Goal: Task Accomplishment & Management: Complete application form

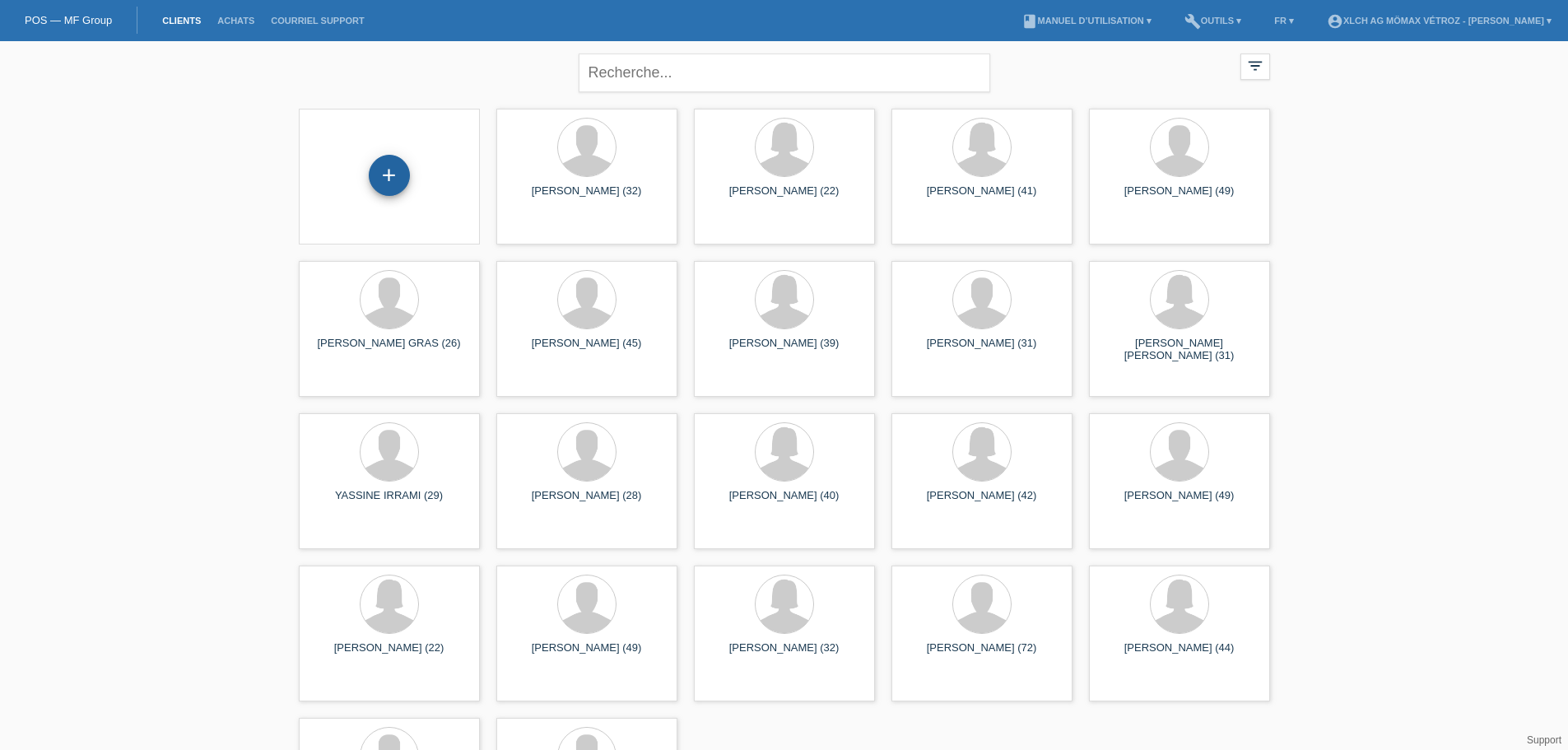
click at [382, 174] on div "+" at bounding box center [389, 175] width 41 height 41
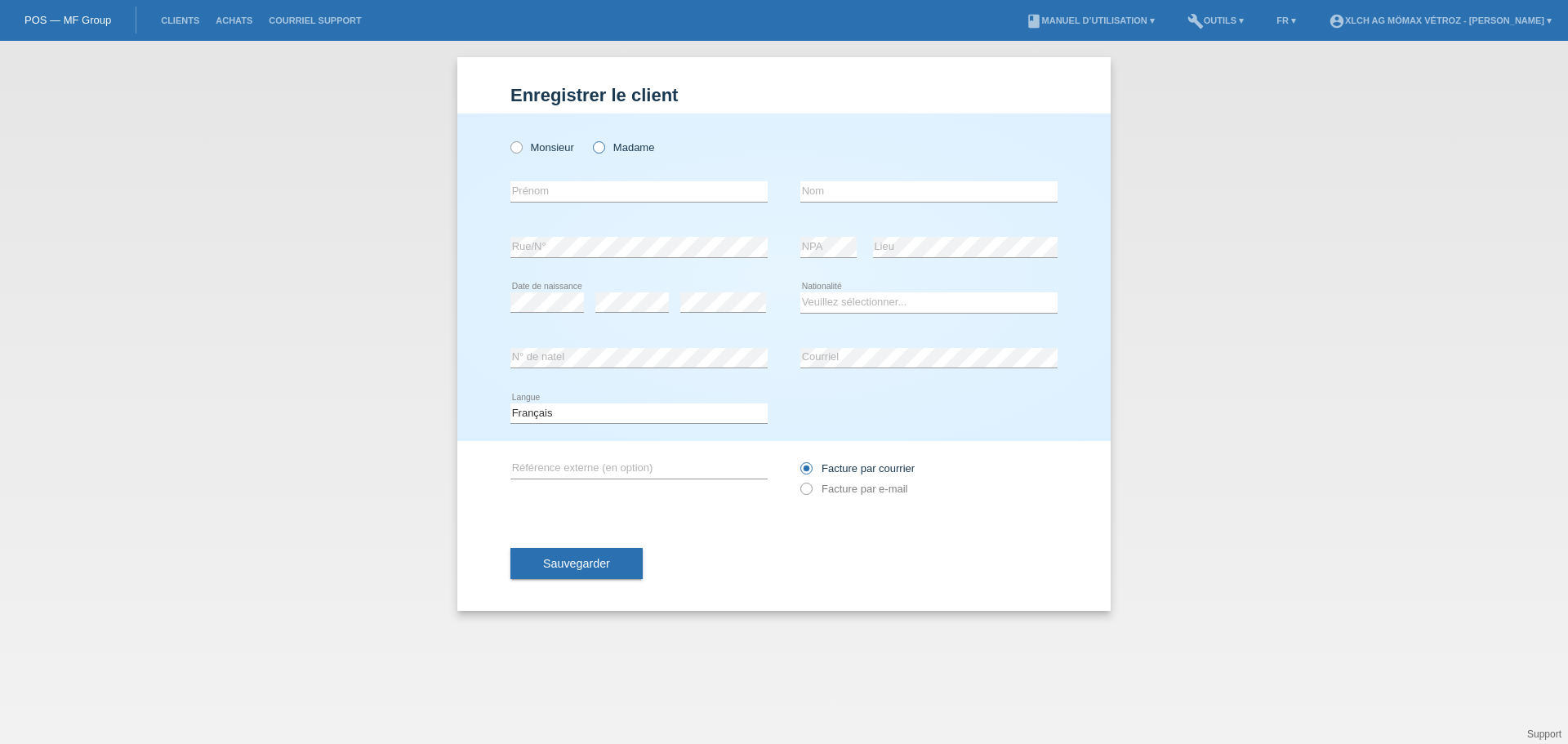
click at [590, 139] on icon at bounding box center [590, 139] width 0 height 0
click at [603, 150] on input "Madame" at bounding box center [599, 146] width 11 height 11
radio input "true"
click at [581, 196] on input "text" at bounding box center [638, 191] width 257 height 21
type input "Yasmine"
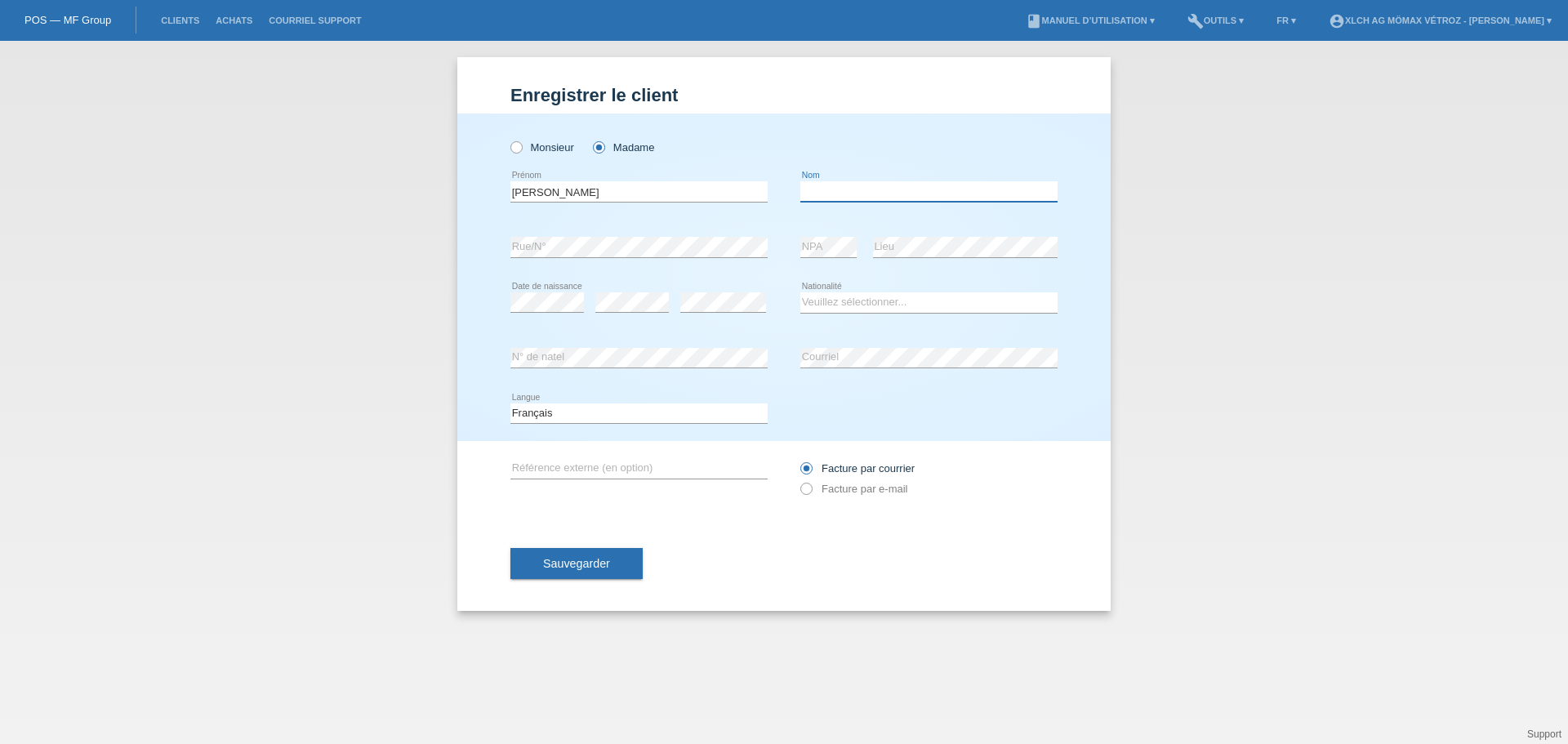
click at [898, 199] on input "text" at bounding box center [929, 191] width 257 height 21
type input "Adolph Reinhart"
click at [902, 298] on select "Veuillez sélectionner... Suisse Allemagne Autriche Liechtenstein ------------ A…" at bounding box center [929, 302] width 257 height 20
click at [888, 299] on select "Veuillez sélectionner... Suisse Allemagne Autriche Liechtenstein ------------ A…" at bounding box center [929, 302] width 257 height 20
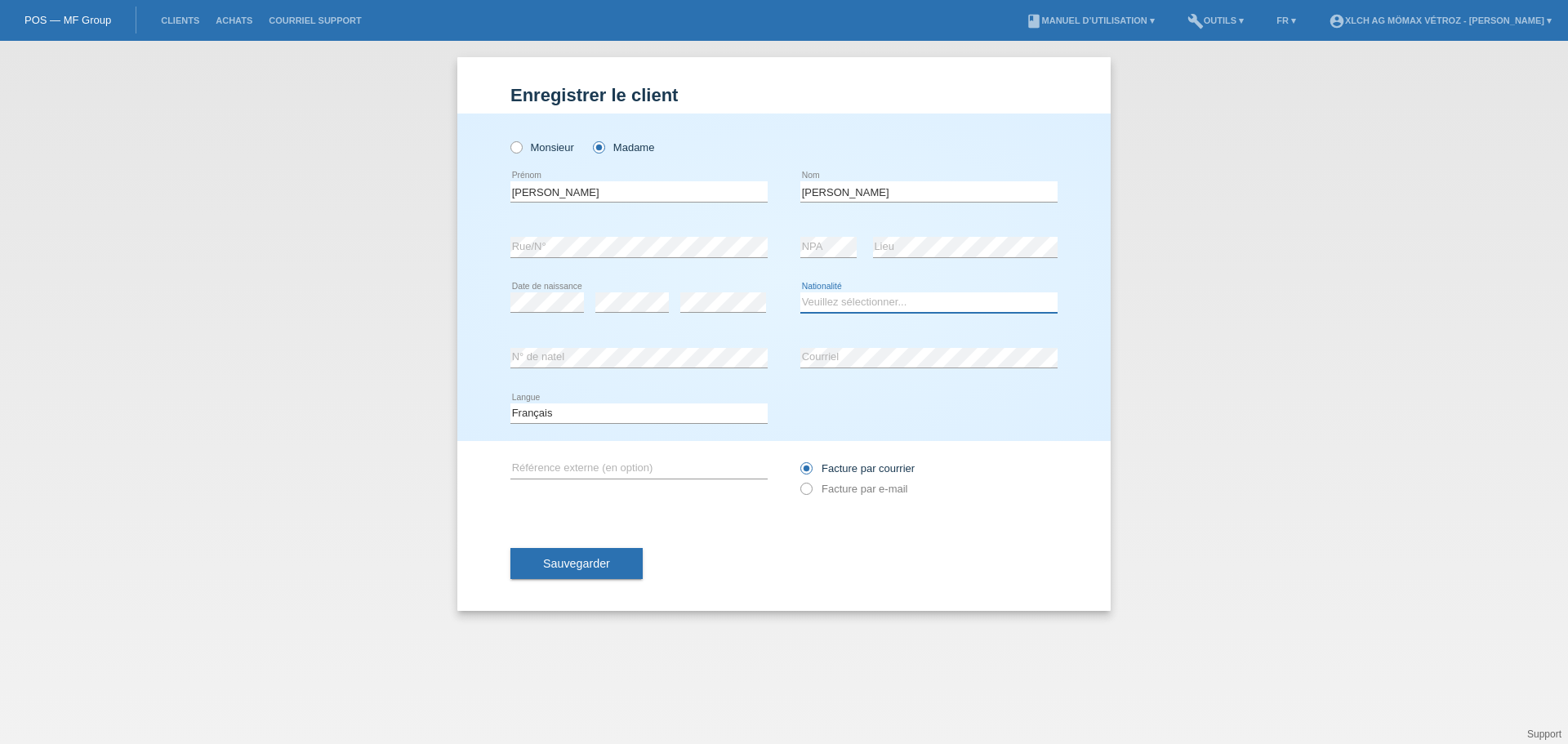
select select "FR"
click at [800, 292] on select "Veuillez sélectionner... Suisse Allemagne Autriche Liechtenstein ------------ A…" at bounding box center [929, 302] width 257 height 20
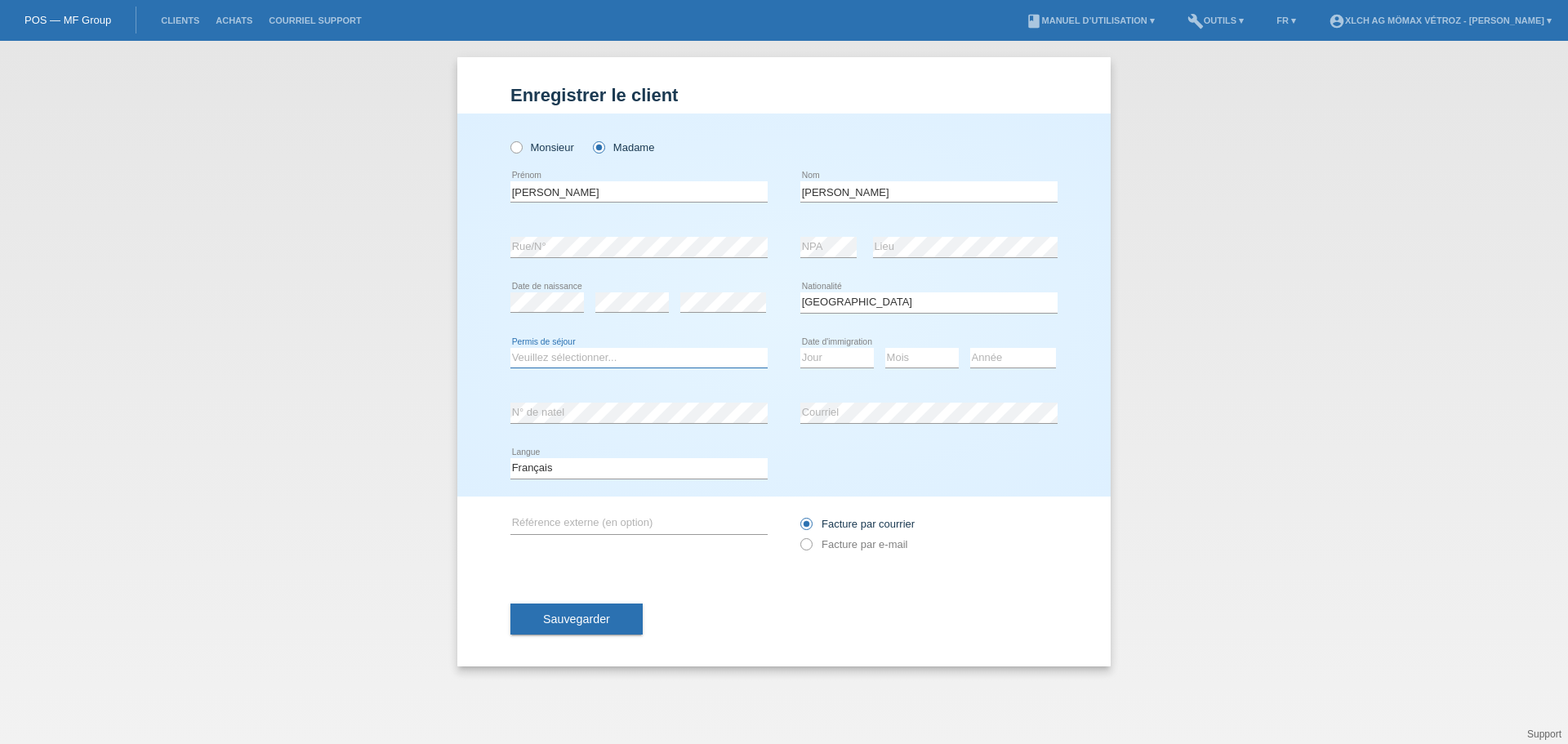
click at [544, 358] on select "Veuillez sélectionner... C B B - Statut de réfugié Autre" at bounding box center [638, 358] width 257 height 20
select select "C"
click at [510, 348] on select "Veuillez sélectionner... C B B - Statut de réfugié Autre" at bounding box center [638, 358] width 257 height 20
click at [836, 359] on select "Jour 01 02 03 04 05 06 07 08 09 10 11" at bounding box center [836, 358] width 73 height 20
click at [883, 389] on div "error Courriel" at bounding box center [929, 412] width 257 height 55
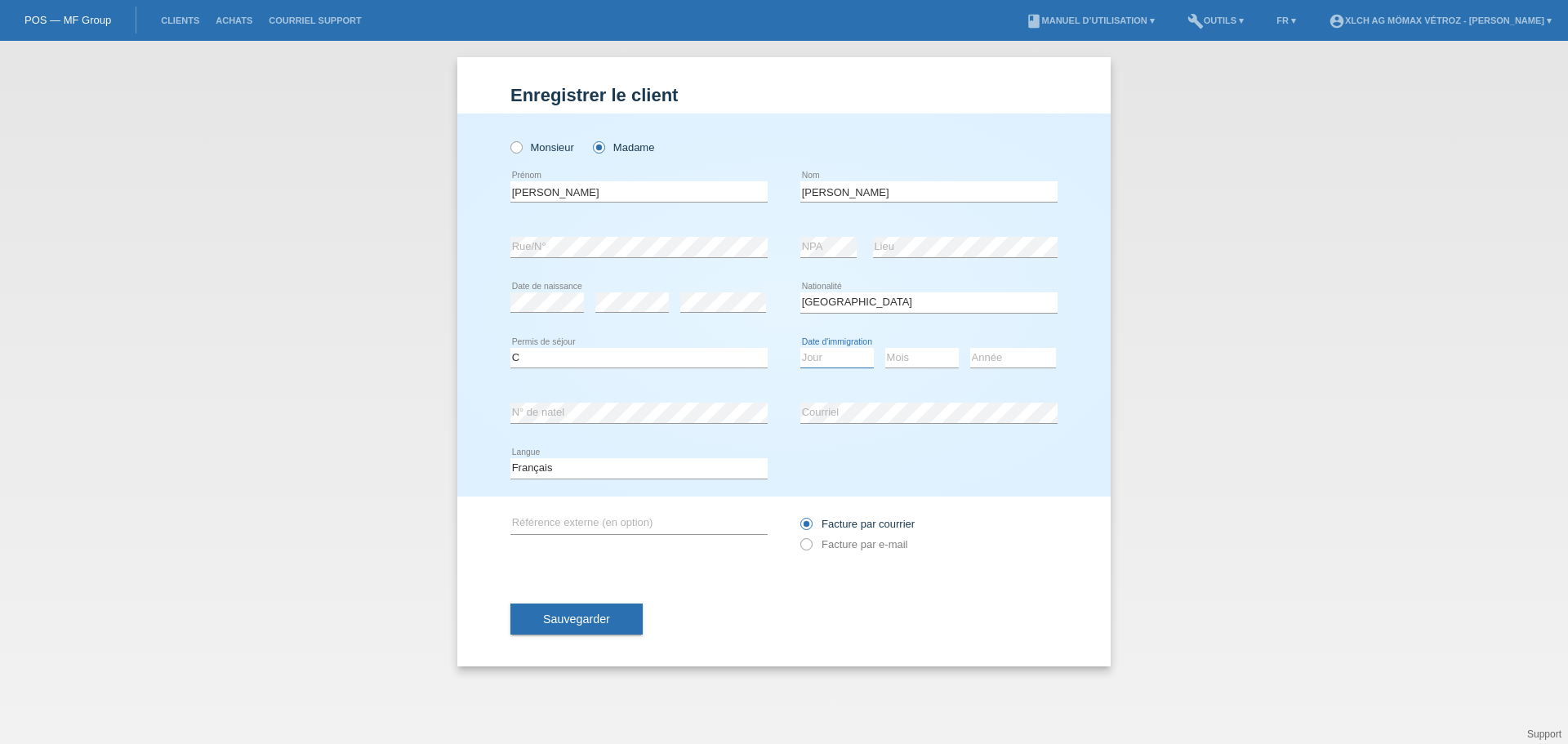
click at [827, 358] on select "Jour 01 02 03 04 05 06 07 08 09 10 11" at bounding box center [836, 358] width 73 height 20
select select "12"
click at [800, 348] on select "Jour 01 02 03 04 05 06 07 08 09 10 11" at bounding box center [836, 358] width 73 height 20
click at [909, 352] on select "Mois 01 02 03 04 05 06 07 08 09 10 11" at bounding box center [921, 358] width 73 height 20
select select "04"
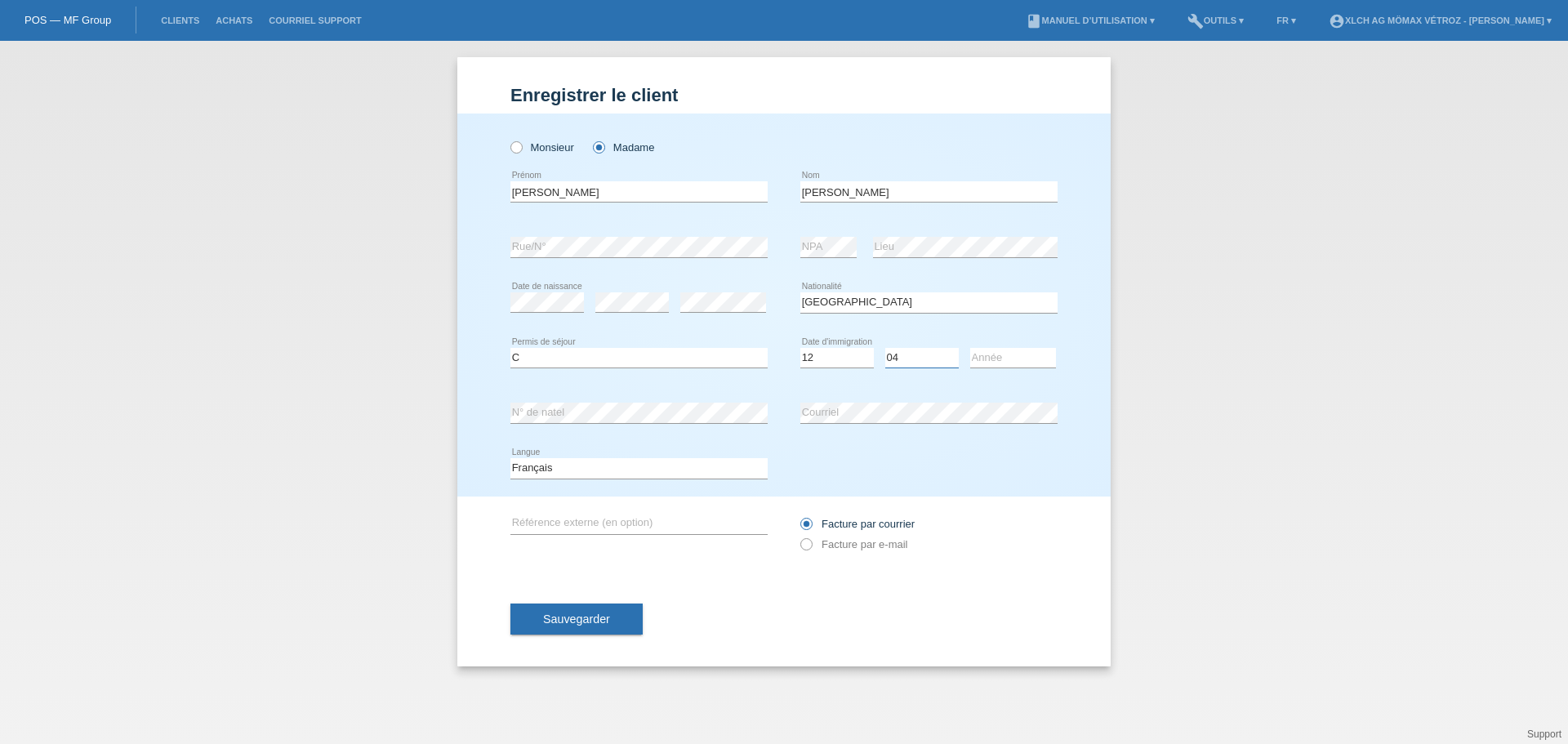
click at [885, 348] on select "Mois 01 02 03 04 05 06 07 08 09 10 11" at bounding box center [921, 358] width 73 height 20
click at [992, 361] on select "Année 2025 2024 2023 2022 2021 2020 2019 2018 2017 2016 2015 2014 2013 2012 201…" at bounding box center [1013, 358] width 86 height 20
select select "1964"
click at [970, 348] on select "Année 2025 2024 2023 2022 2021 2020 2019 2018 2017 2016 2015 2014 2013 2012 201…" at bounding box center [1013, 358] width 86 height 20
click at [798, 535] on icon at bounding box center [798, 535] width 0 height 0
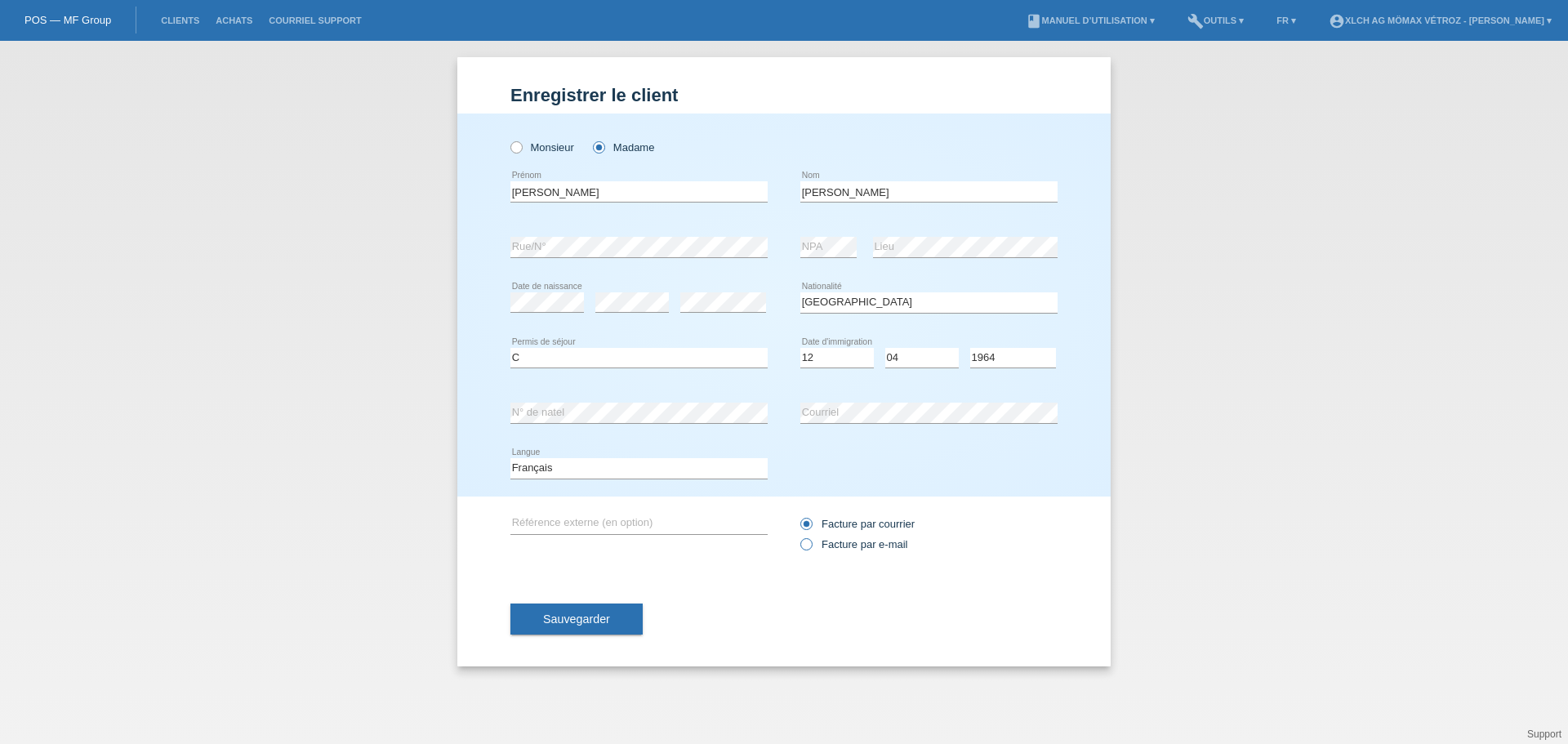
click at [804, 546] on input "Facture par e-mail" at bounding box center [806, 548] width 11 height 21
radio input "true"
click at [618, 613] on button "Sauvegarder" at bounding box center [576, 618] width 132 height 31
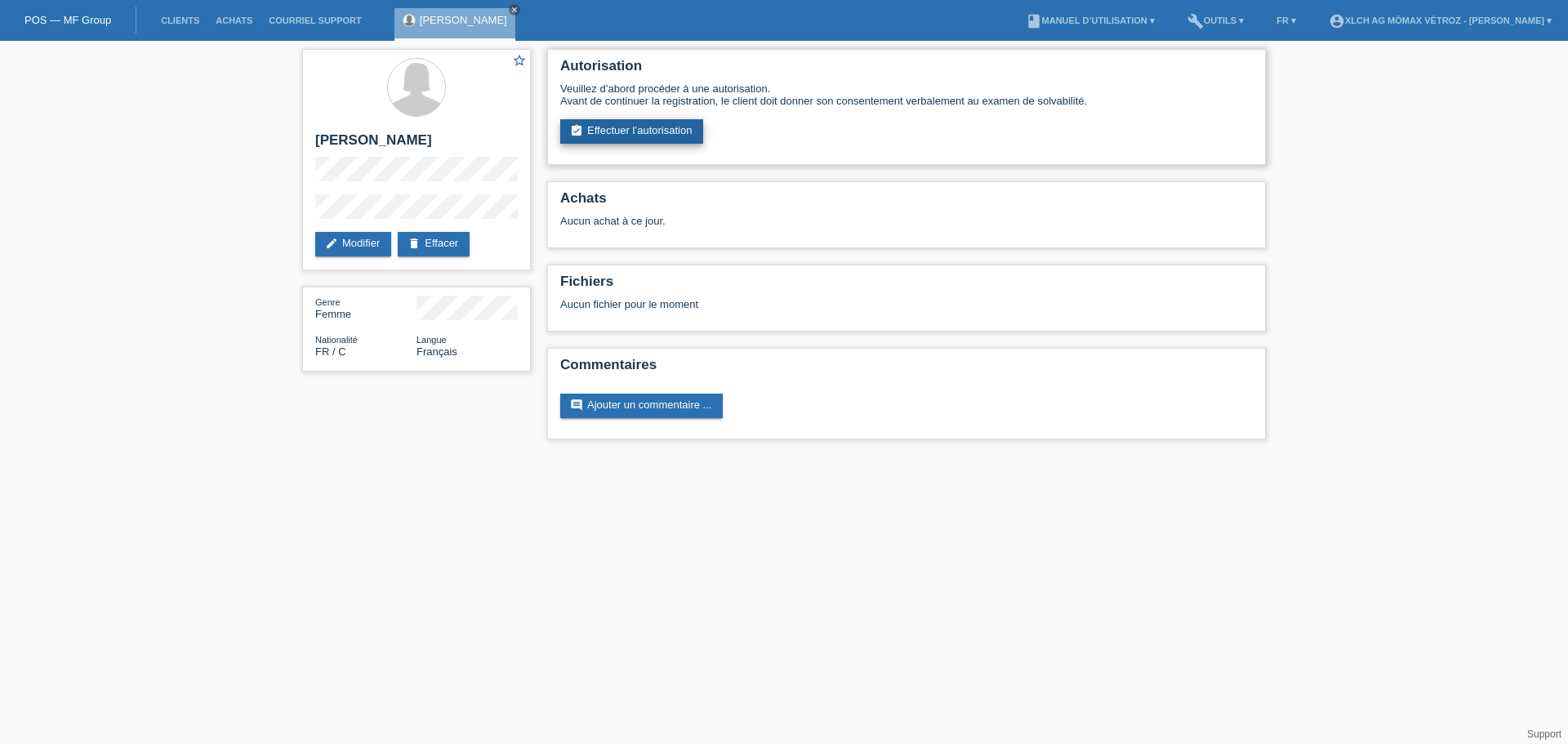
click at [639, 128] on link "assignment_turned_in Effectuer l’autorisation" at bounding box center [632, 131] width 143 height 24
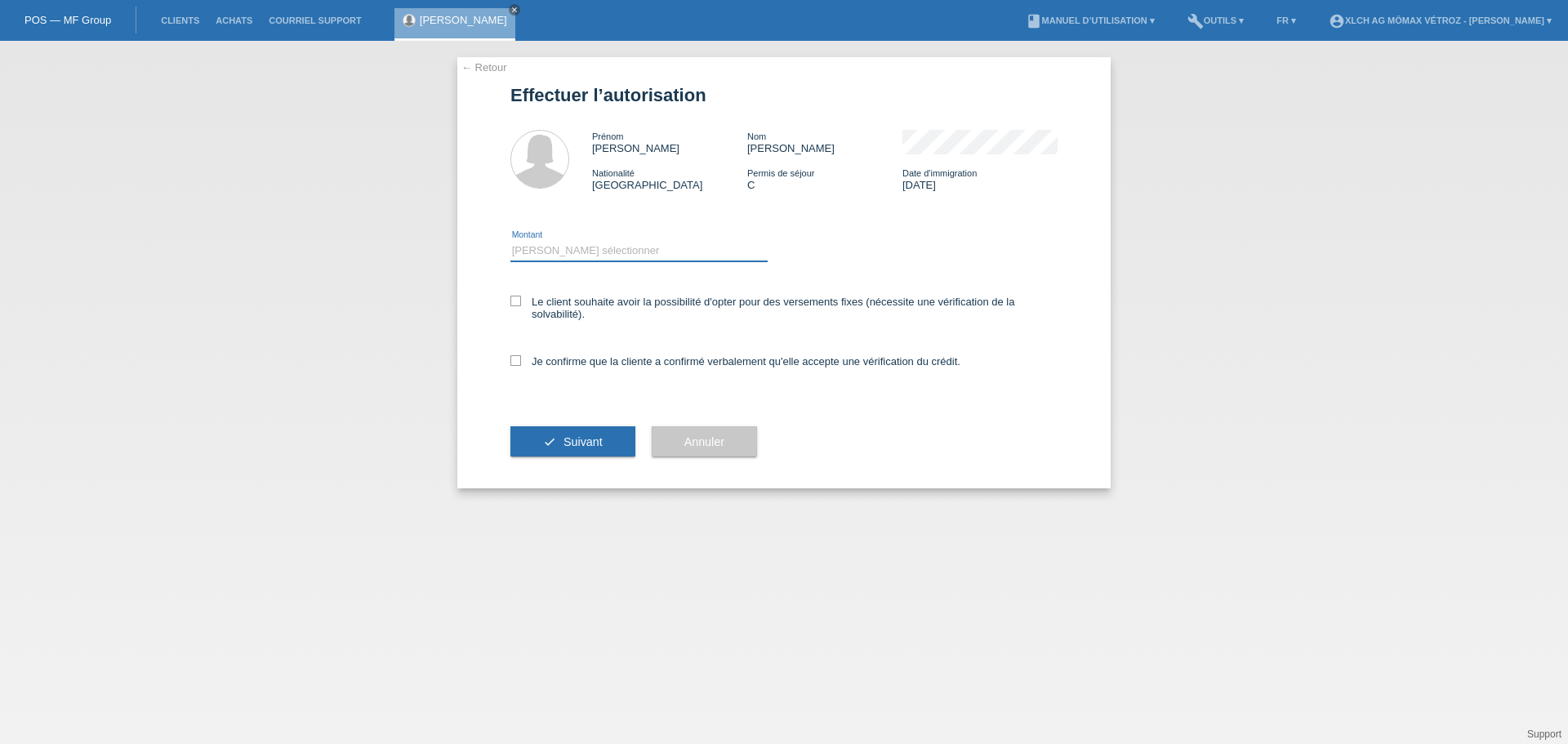
click at [546, 252] on select "Veuillez sélectionner CHF 1.00 - CHF 499.00 CHF 500.00 - CHF 1'999.00 CHF 2'000…" at bounding box center [638, 250] width 257 height 20
select select "3"
click at [510, 240] on select "Veuillez sélectionner CHF 1.00 - CHF 499.00 CHF 500.00 - CHF 1'999.00 CHF 2'000…" at bounding box center [638, 250] width 257 height 20
click at [518, 301] on icon at bounding box center [515, 301] width 11 height 11
click at [518, 301] on input "Le client souhaite avoir la possibilité d'opter pour des versements fixes (néce…" at bounding box center [515, 301] width 11 height 11
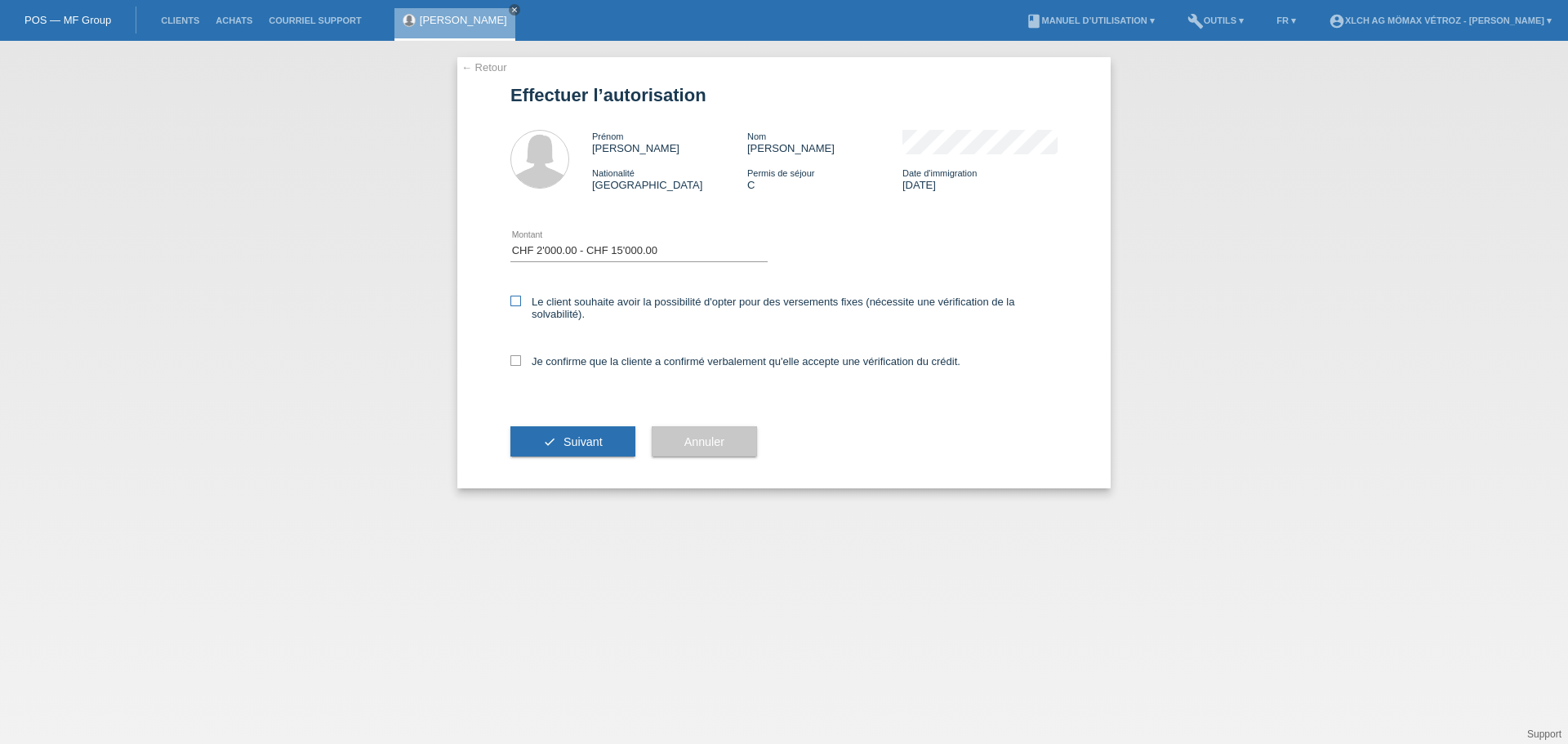
checkbox input "true"
click at [516, 358] on icon at bounding box center [515, 361] width 11 height 11
click at [516, 358] on input "Je confirme que la cliente a confirmé verbalement qu'elle accepte une vérificat…" at bounding box center [515, 361] width 11 height 11
checkbox input "true"
click at [607, 442] on button "check Suivant" at bounding box center [572, 441] width 125 height 31
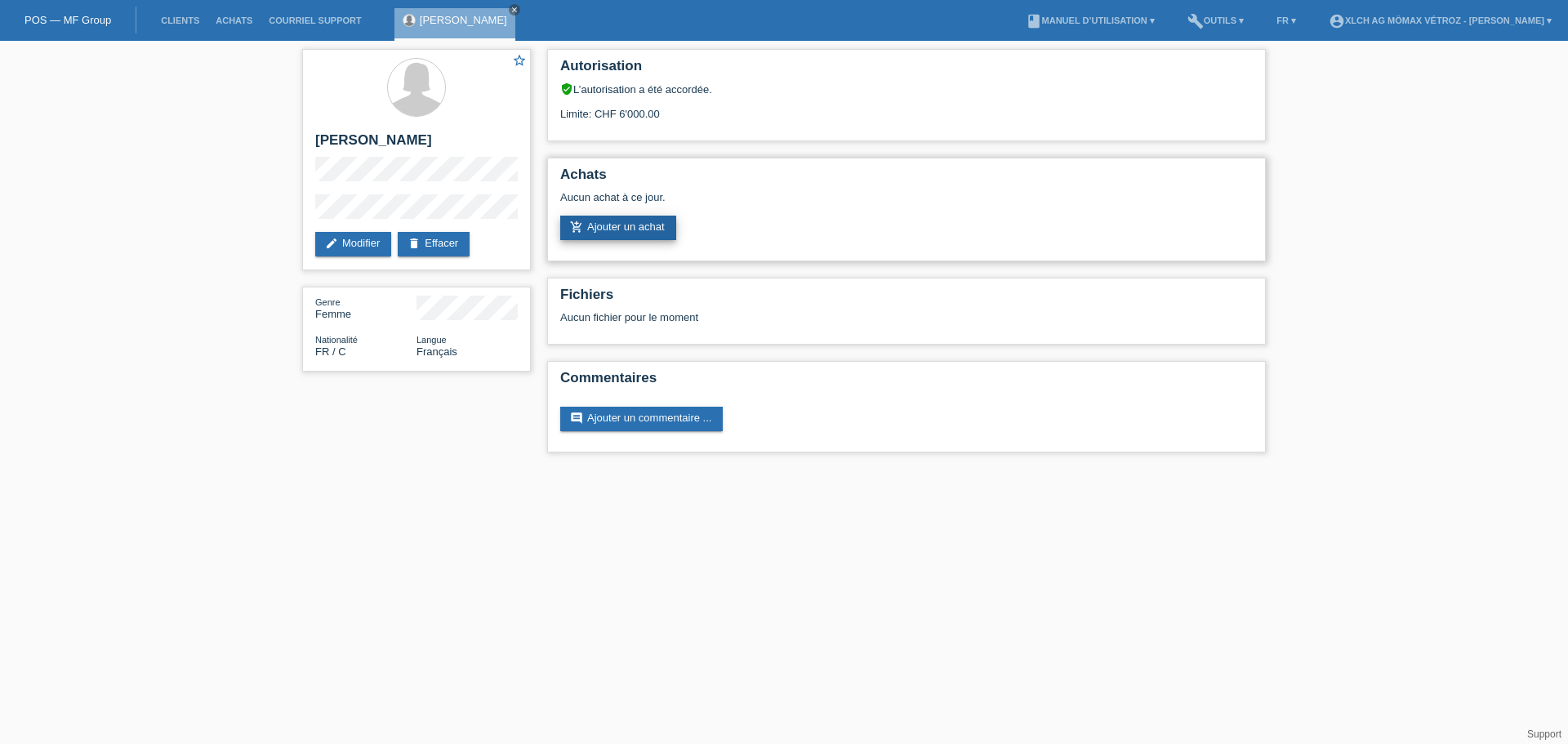
click at [650, 221] on link "add_shopping_cart Ajouter un achat" at bounding box center [619, 227] width 116 height 24
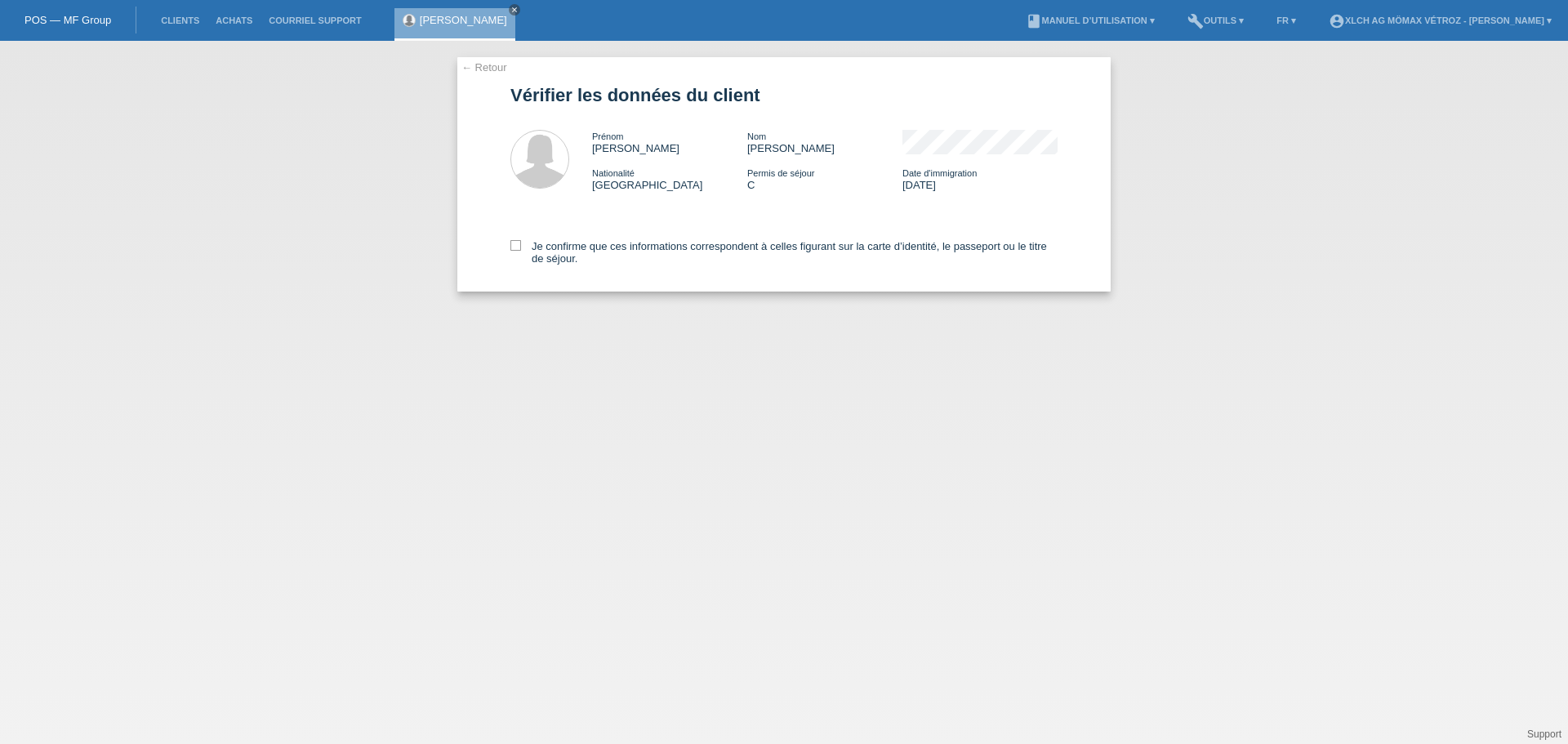
click at [510, 249] on div "← Retour Vérifier les données du client Prénom Yasmine Nom [PERSON_NAME] Nation…" at bounding box center [784, 174] width 653 height 234
click at [515, 247] on icon at bounding box center [515, 246] width 11 height 11
click at [515, 247] on input "Je confirme que ces informations correspondent à celles figurant sur la carte d…" at bounding box center [515, 246] width 11 height 11
checkbox input "true"
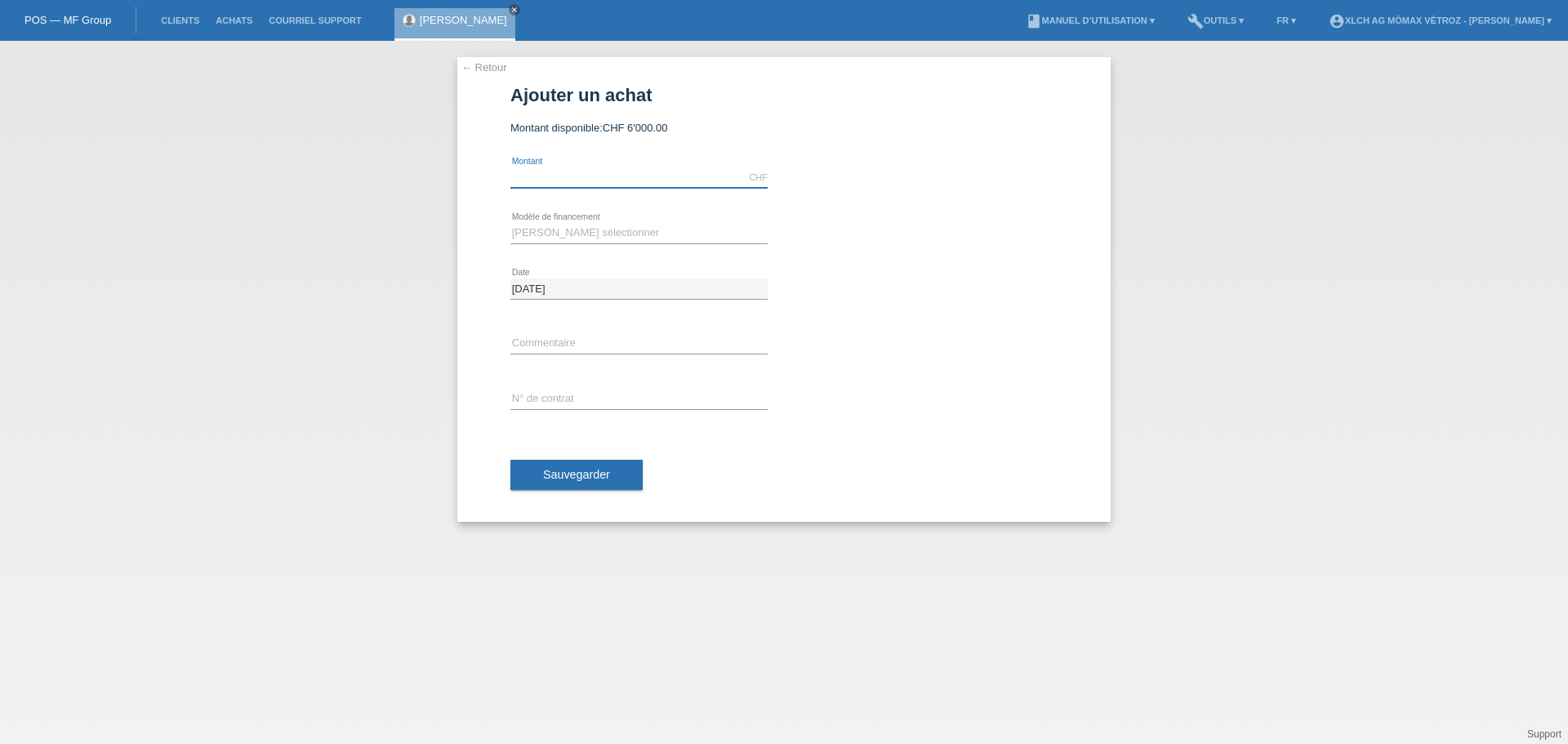
click at [583, 174] on input "text" at bounding box center [638, 177] width 257 height 21
type input "2741.40"
click at [604, 229] on select "Veuillez sélectionner Achat sur facture avec paiement partiel Taux fixes - Paie…" at bounding box center [638, 233] width 257 height 20
click at [877, 372] on div at bounding box center [929, 379] width 257 height 13
click at [606, 220] on div "Veuillez sélectionner Achat sur facture avec paiement partiel Taux fixes - Paie…" at bounding box center [638, 233] width 257 height 55
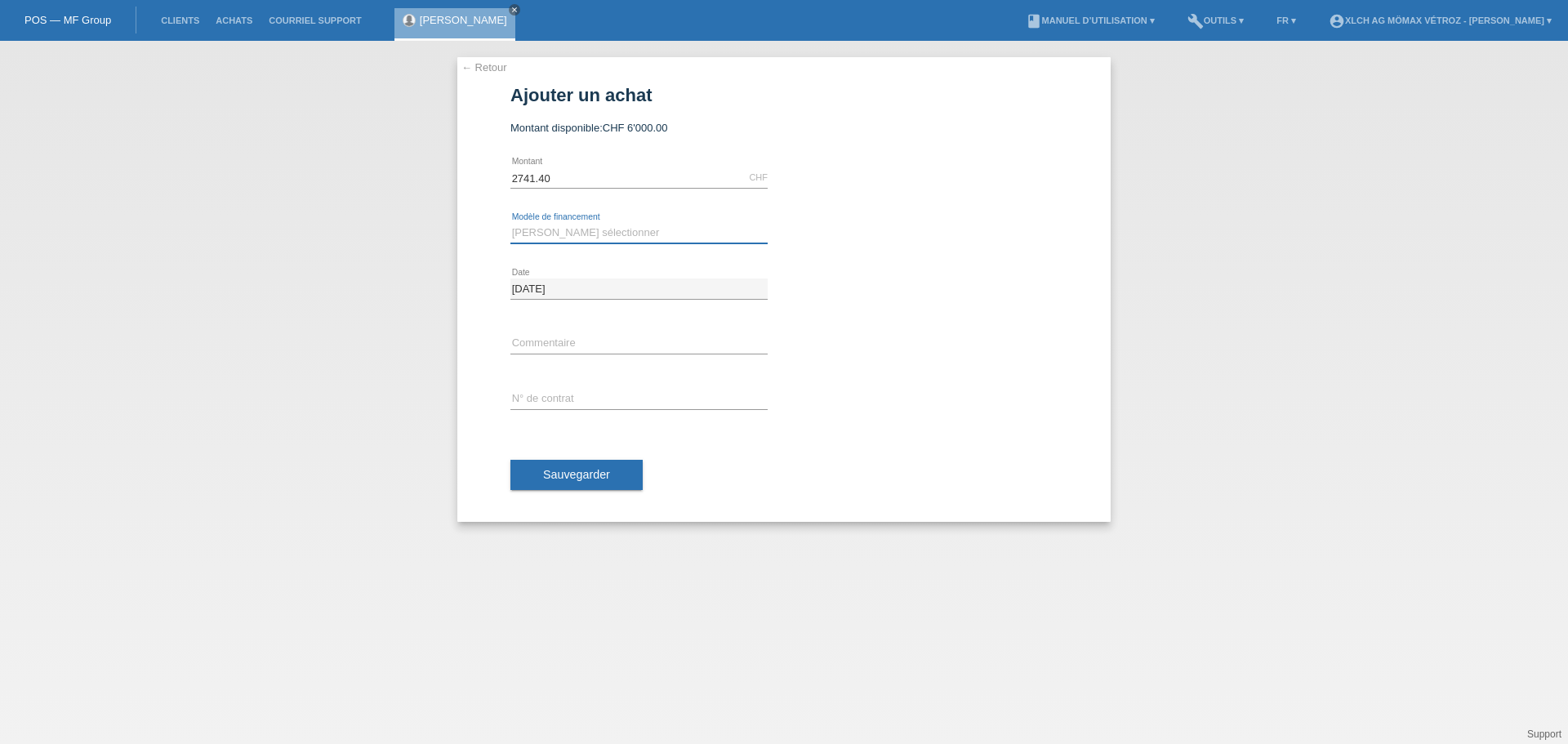
click at [591, 227] on select "Veuillez sélectionner Achat sur facture avec paiement partiel Taux fixes - Paie…" at bounding box center [638, 233] width 257 height 20
select select "113"
click at [510, 223] on select "Veuillez sélectionner Achat sur facture avec paiement partiel Taux fixes - Paie…" at bounding box center [638, 233] width 257 height 20
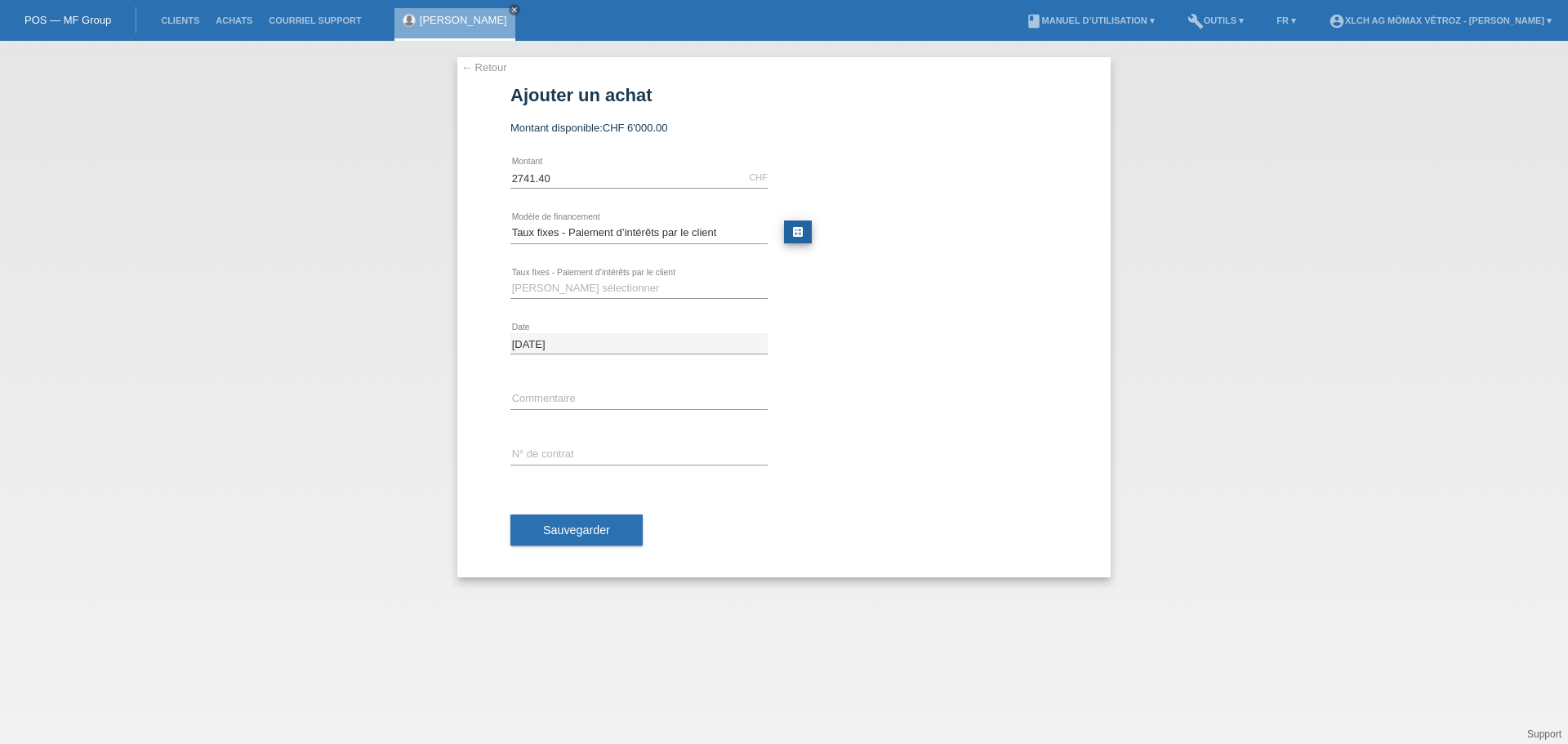
click at [809, 236] on link "calculate" at bounding box center [798, 231] width 28 height 23
type input "2741.40"
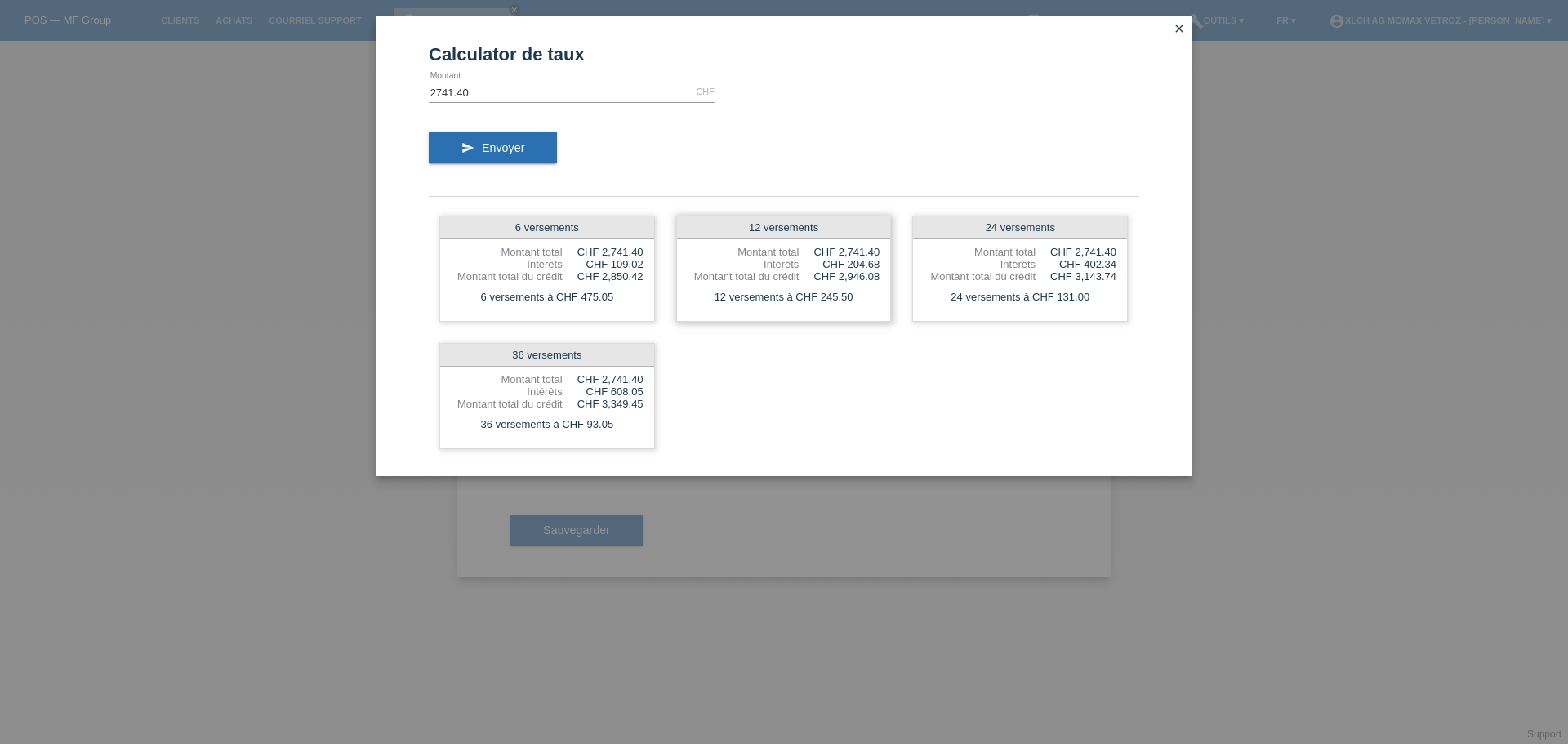
click at [829, 276] on div "CHF 2,946.08" at bounding box center [838, 277] width 80 height 13
click at [788, 240] on div "12 versements Montant total CHF 2,741.40 Intérêts CHF 204.68 Montant total du c…" at bounding box center [784, 268] width 215 height 106
click at [788, 226] on div "12 versements" at bounding box center [784, 227] width 214 height 23
click at [789, 247] on div "Montant total" at bounding box center [743, 252] width 112 height 13
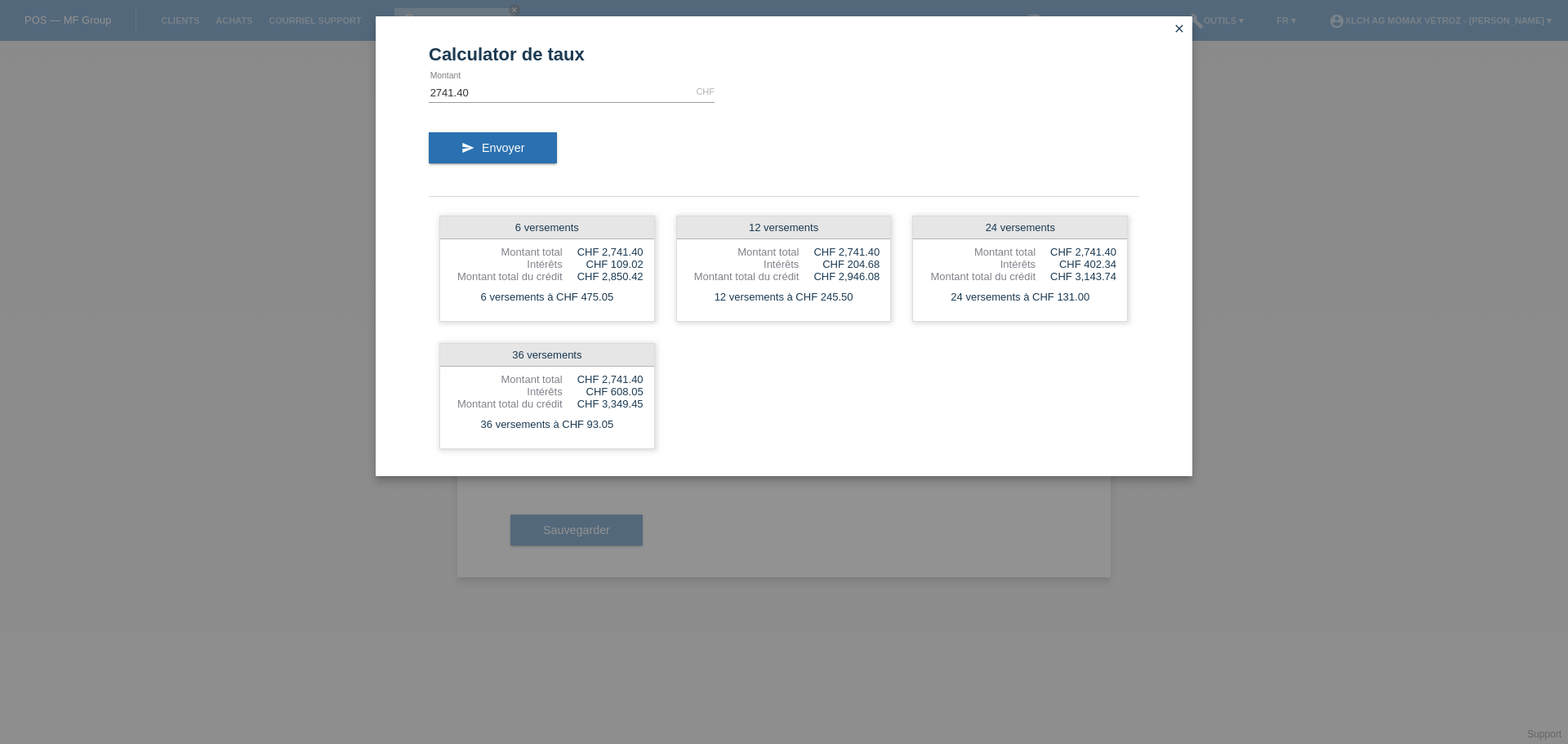
click at [1185, 24] on icon "close" at bounding box center [1179, 28] width 13 height 13
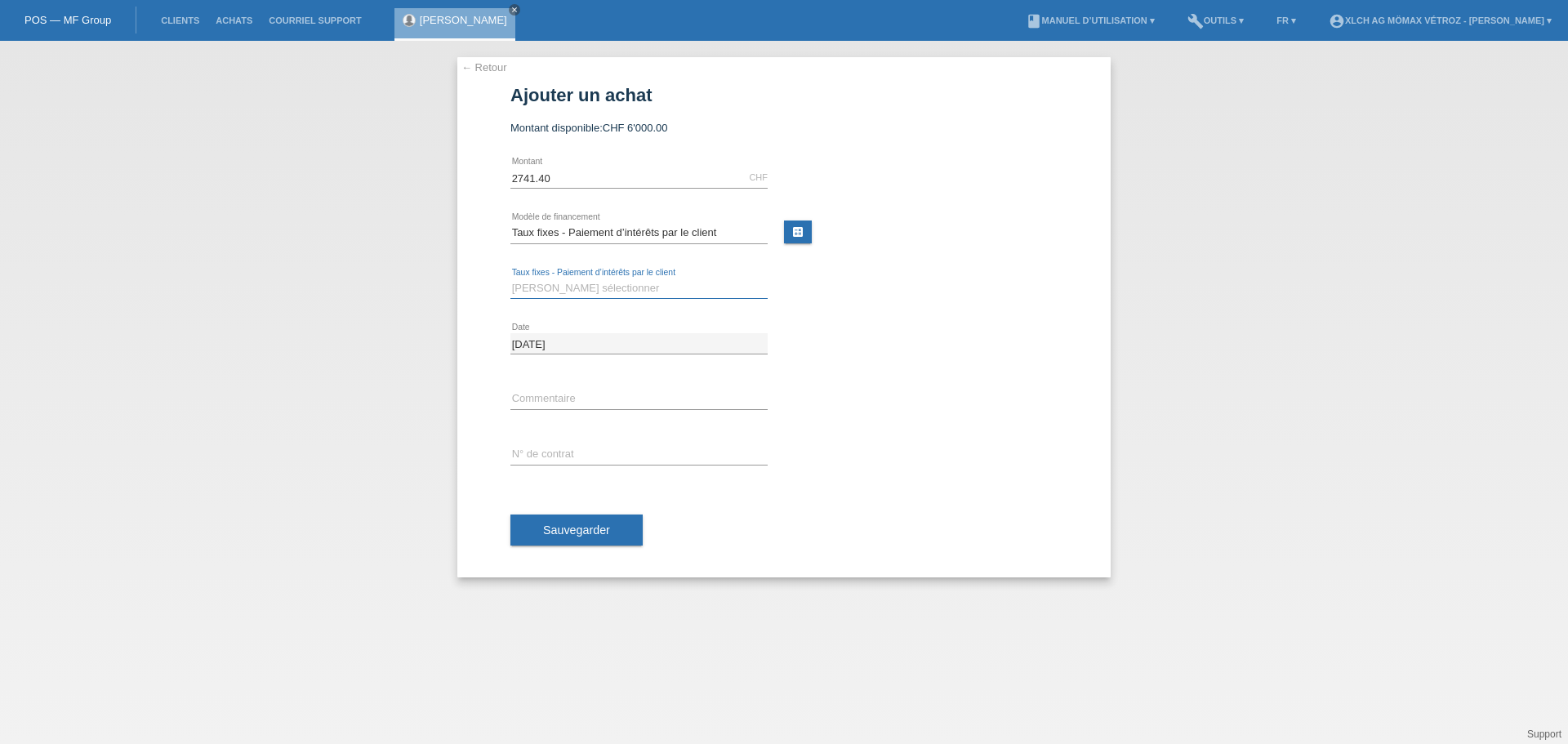
click at [566, 289] on select "Veuillez sélectionner 6 versements 12 versements 24 versements 36 versements" at bounding box center [638, 288] width 257 height 20
select select "325"
click at [510, 278] on select "Veuillez sélectionner 6 versements 12 versements 24 versements 36 versements" at bounding box center [638, 288] width 257 height 20
click at [566, 452] on input "text" at bounding box center [638, 454] width 257 height 21
type input "v905is"
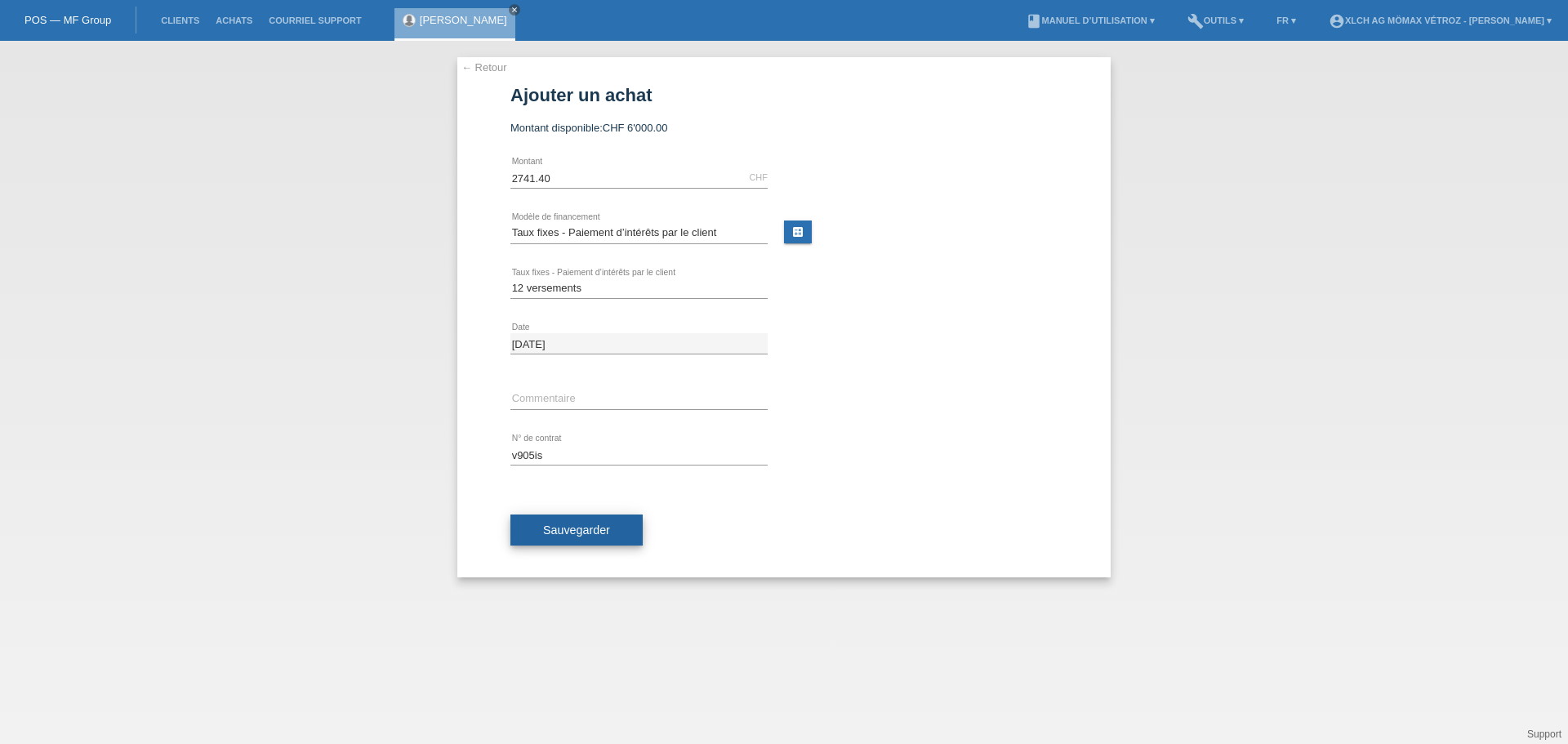
click at [594, 535] on span "Sauvegarder" at bounding box center [577, 530] width 67 height 13
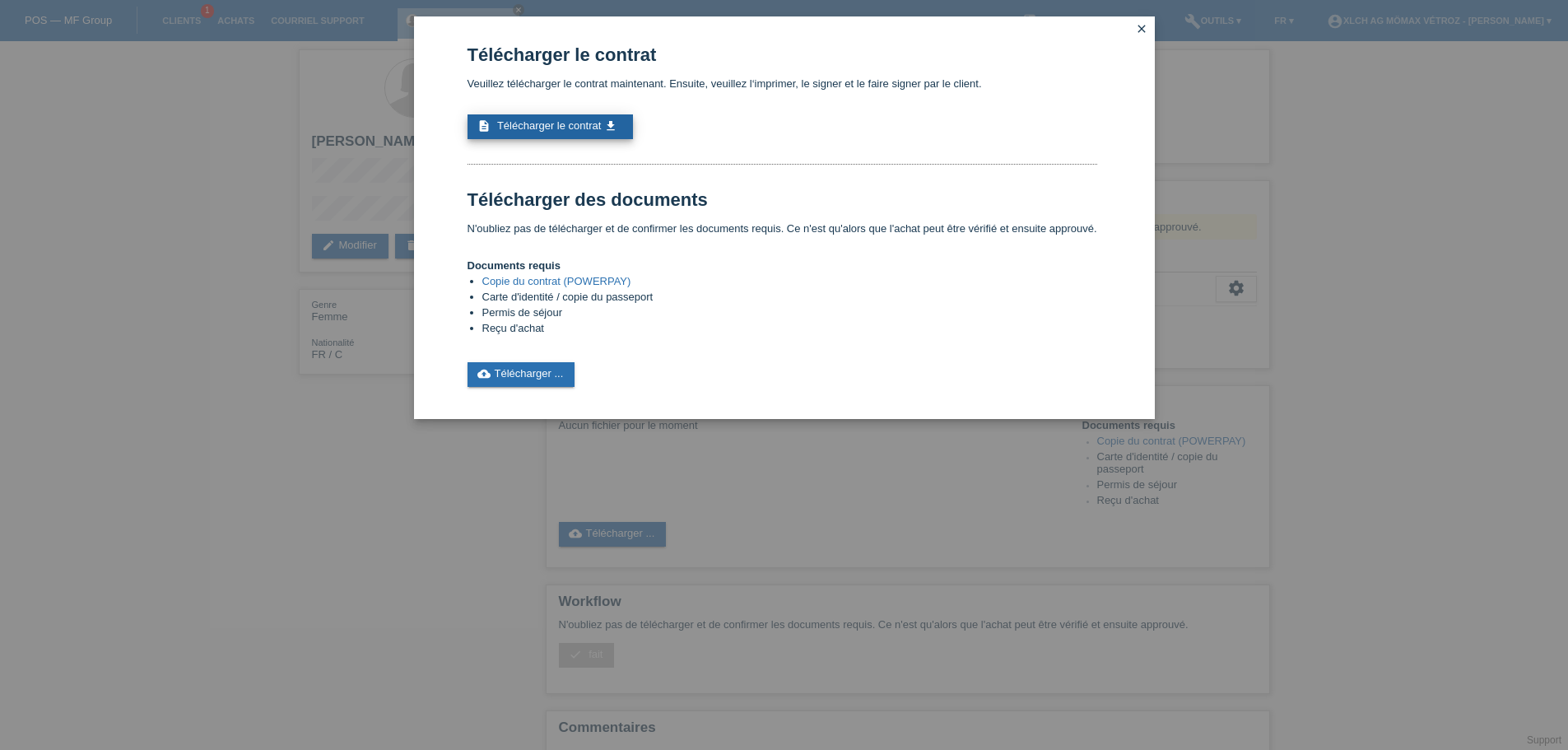
click at [581, 126] on span "Télécharger le contrat" at bounding box center [549, 126] width 104 height 13
click at [529, 375] on link "cloud_upload Télécharger ..." at bounding box center [521, 374] width 108 height 25
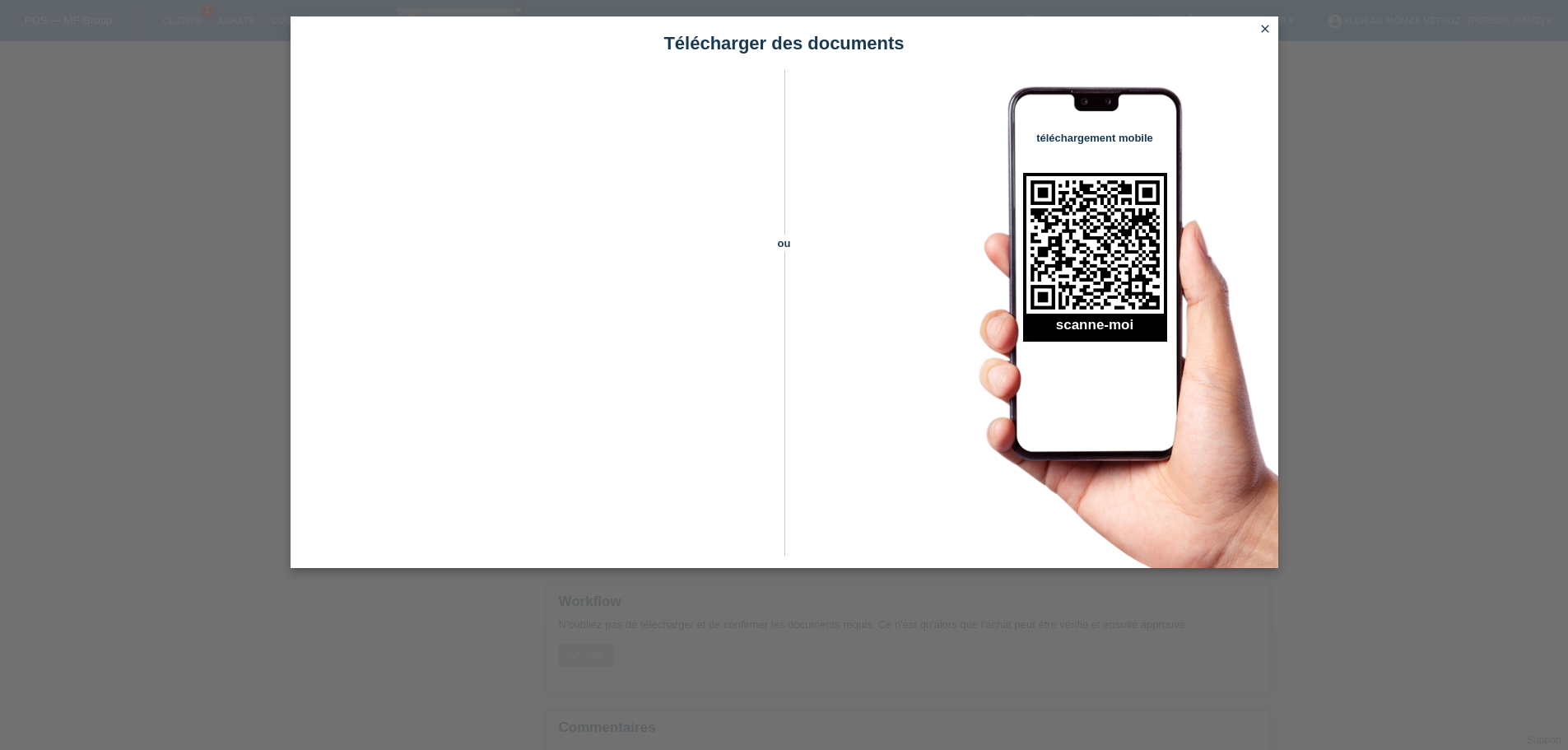
click at [1266, 33] on icon "close" at bounding box center [1265, 28] width 13 height 13
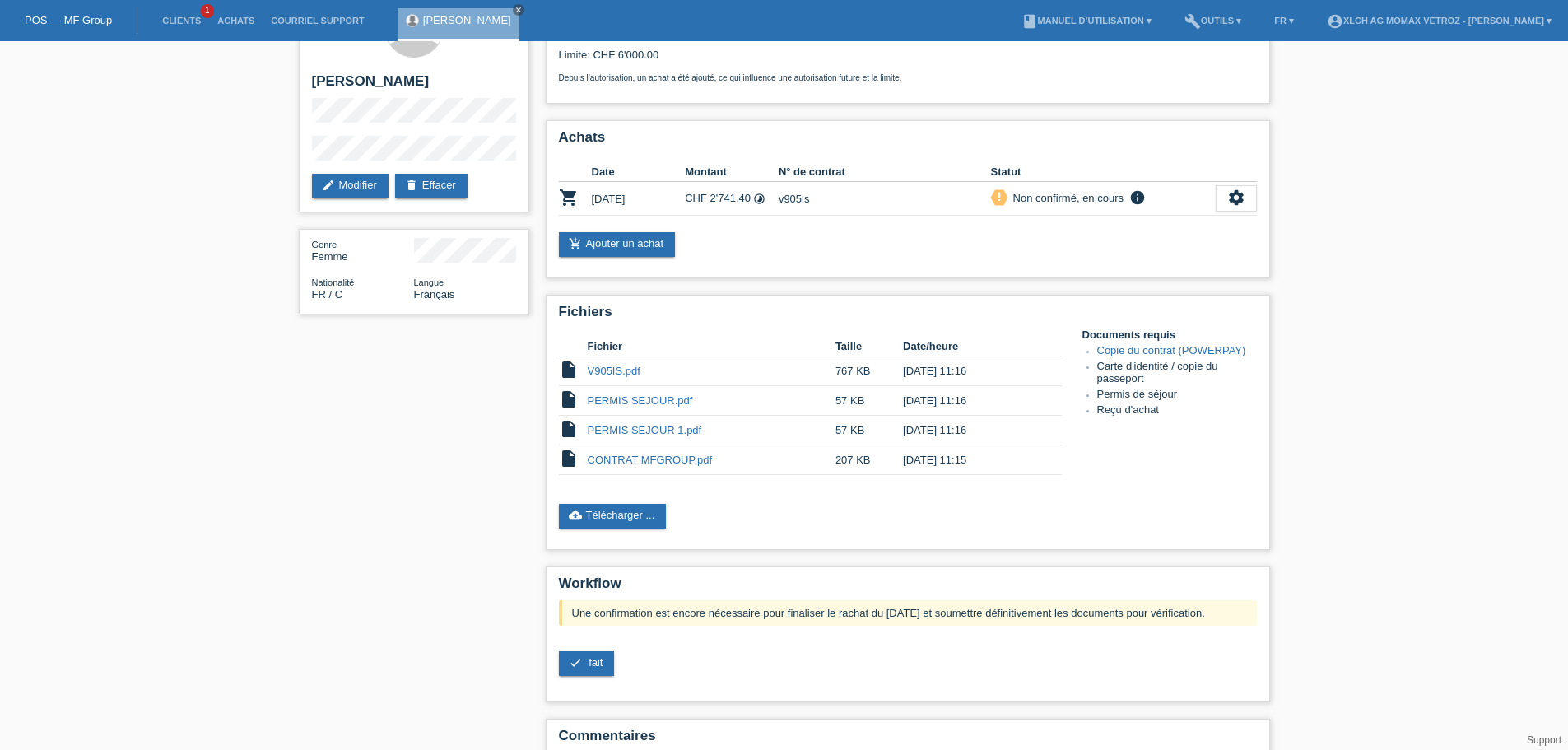
scroll to position [138, 0]
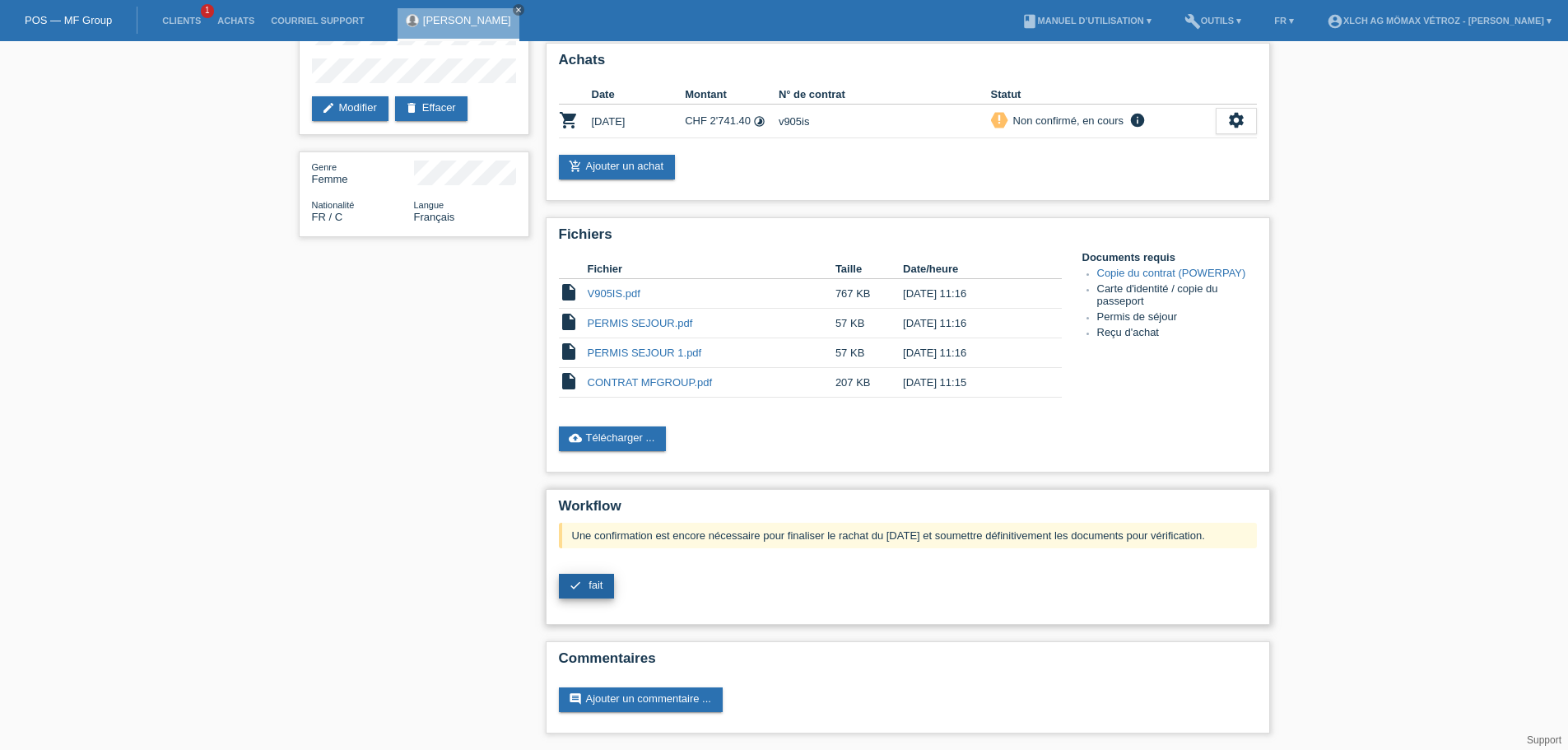
click at [602, 581] on span "fait" at bounding box center [595, 585] width 14 height 13
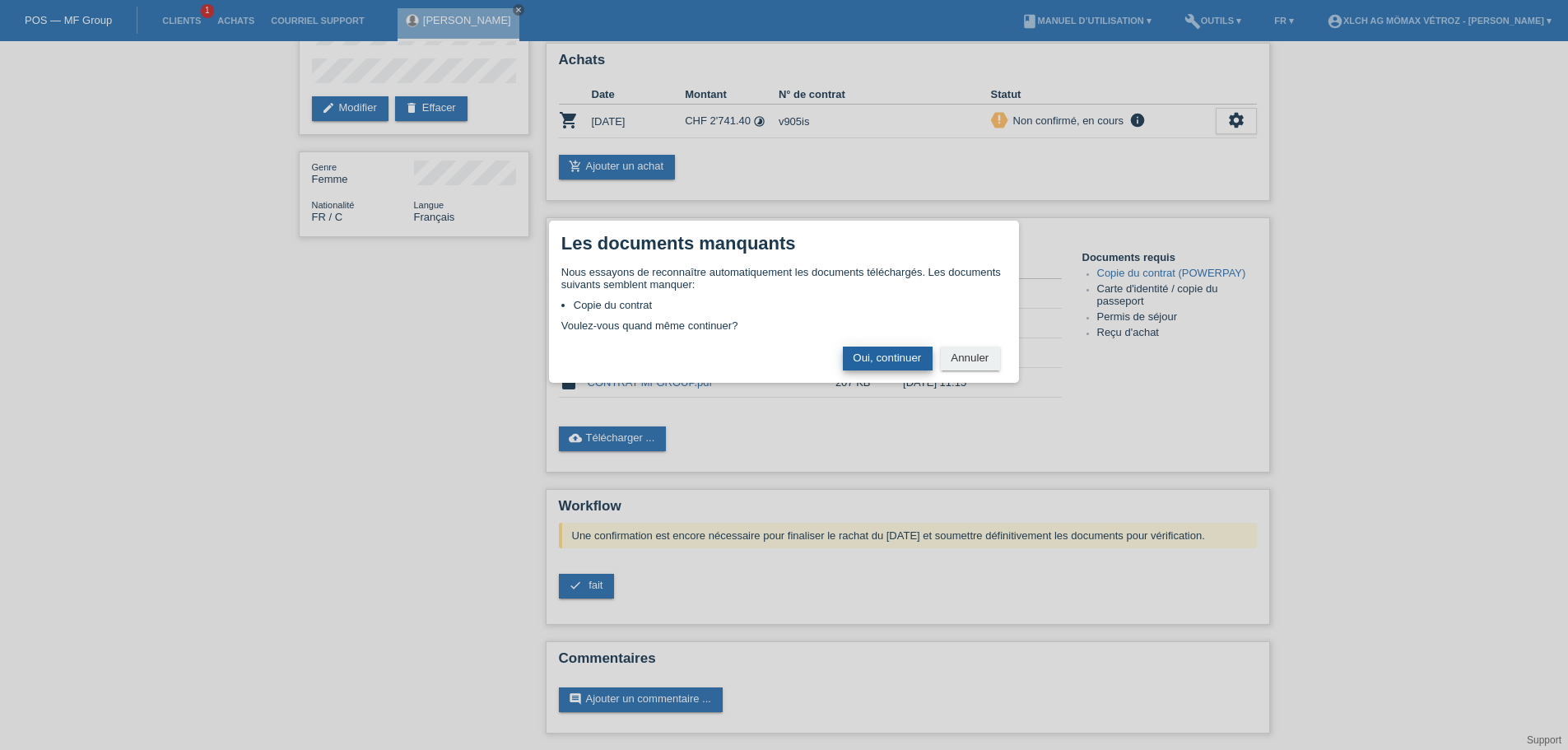
click at [876, 362] on button "Oui, continuer" at bounding box center [888, 358] width 89 height 24
